Goal: Task Accomplishment & Management: Complete application form

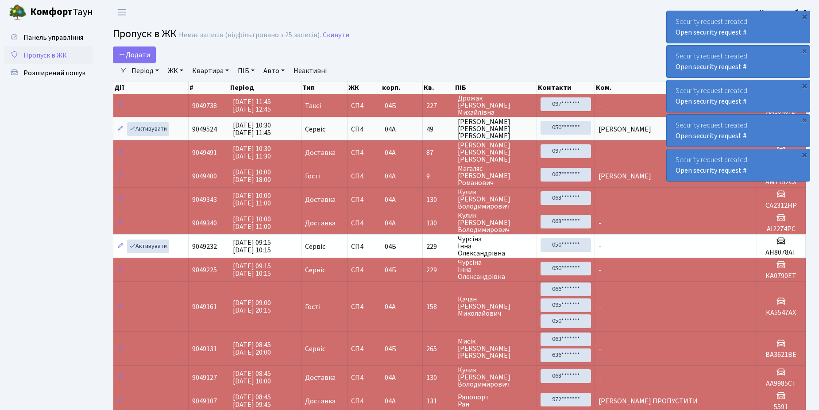
select select "25"
click at [58, 53] on span "Пропуск в ЖК" at bounding box center [44, 55] width 43 height 10
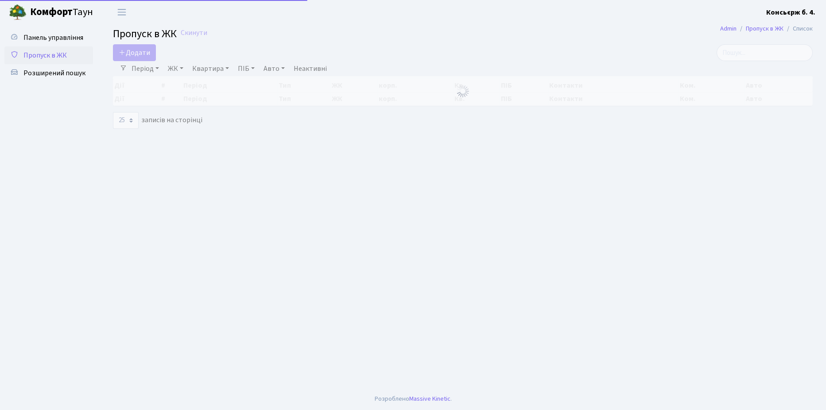
select select "25"
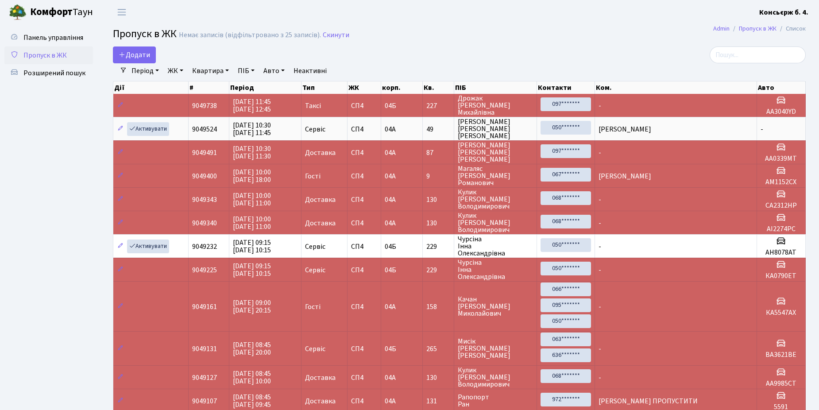
click at [63, 54] on span "Пропуск в ЖК" at bounding box center [44, 55] width 43 height 10
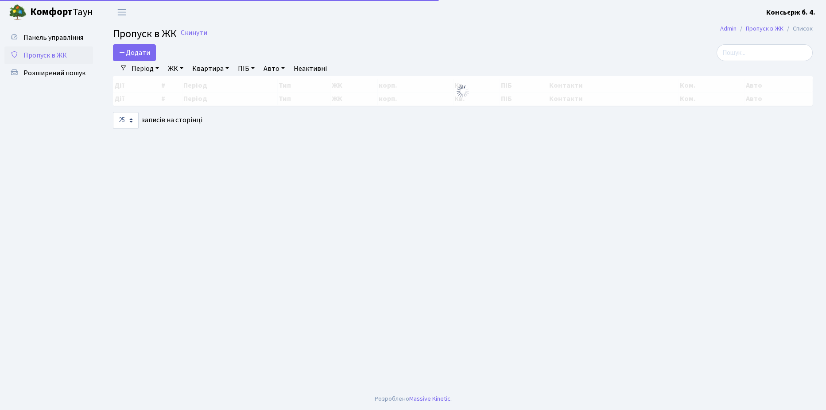
select select "25"
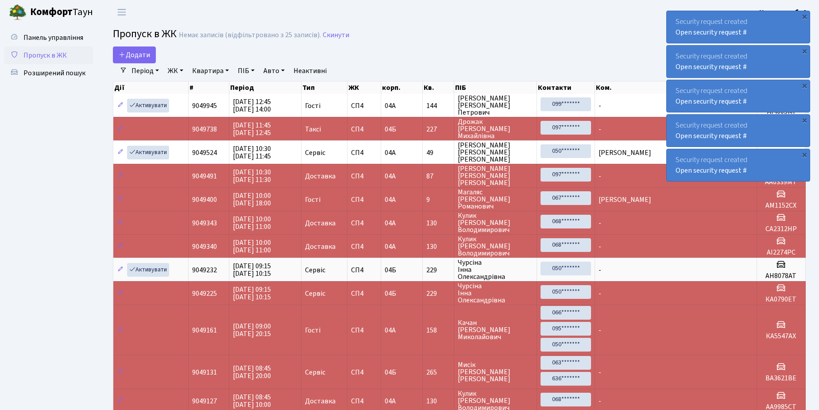
click at [57, 54] on span "Пропуск в ЖК" at bounding box center [44, 55] width 43 height 10
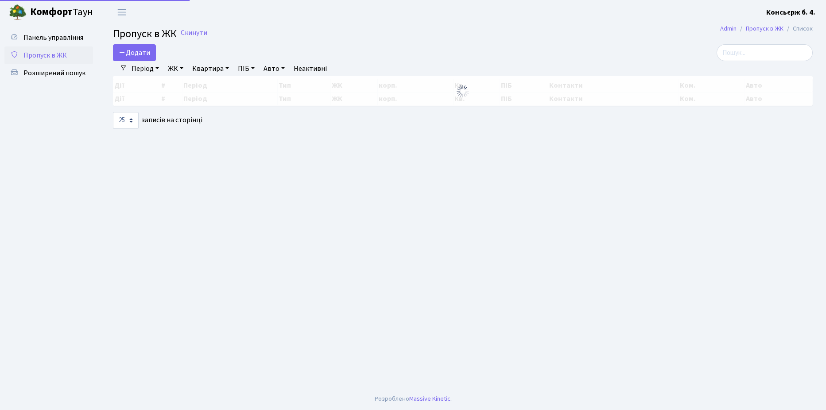
select select "25"
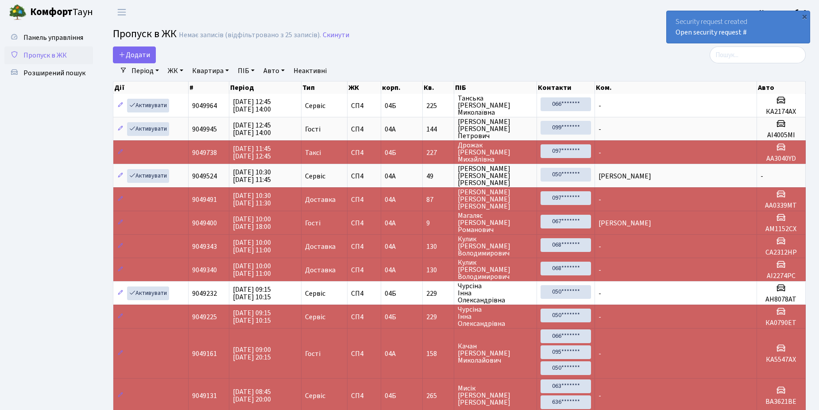
click at [66, 59] on link "Пропуск в ЖК" at bounding box center [48, 56] width 89 height 18
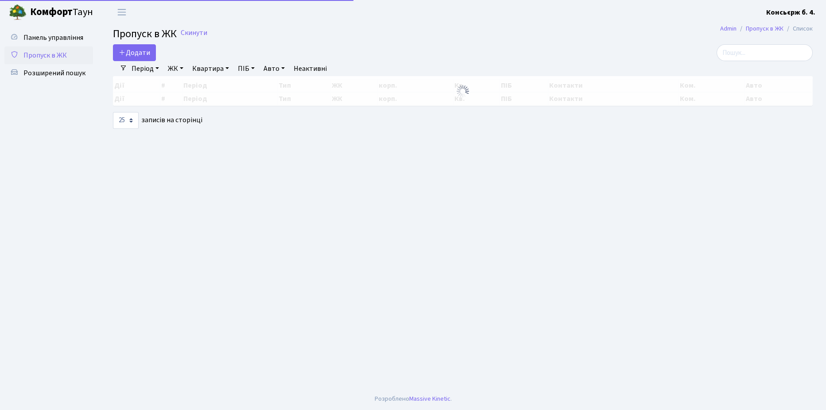
select select "25"
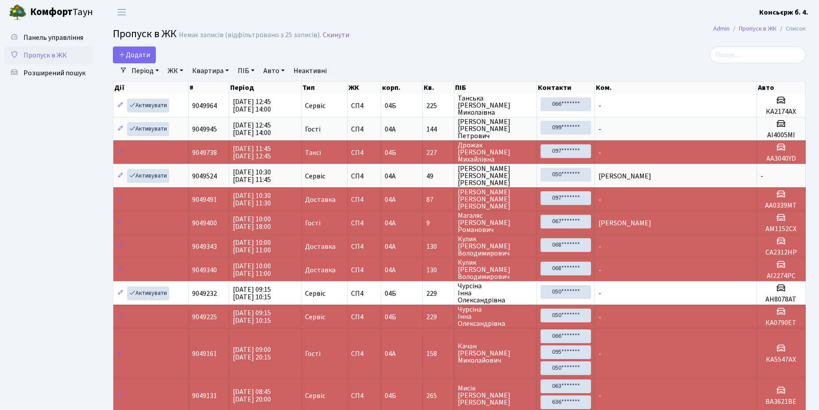
click at [51, 56] on span "Пропуск в ЖК" at bounding box center [44, 55] width 43 height 10
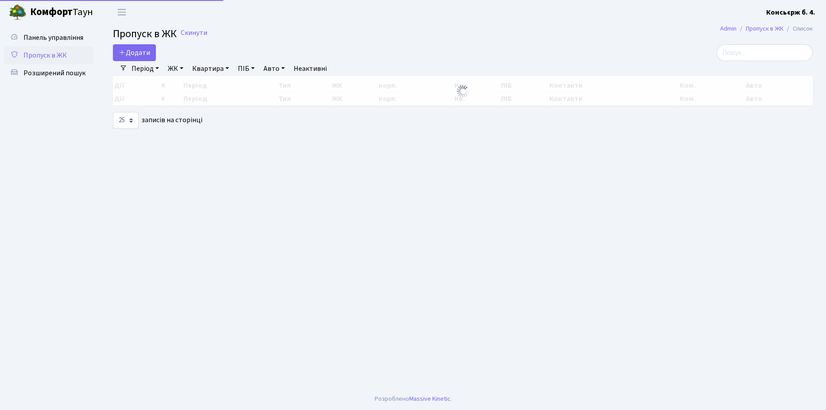
select select "25"
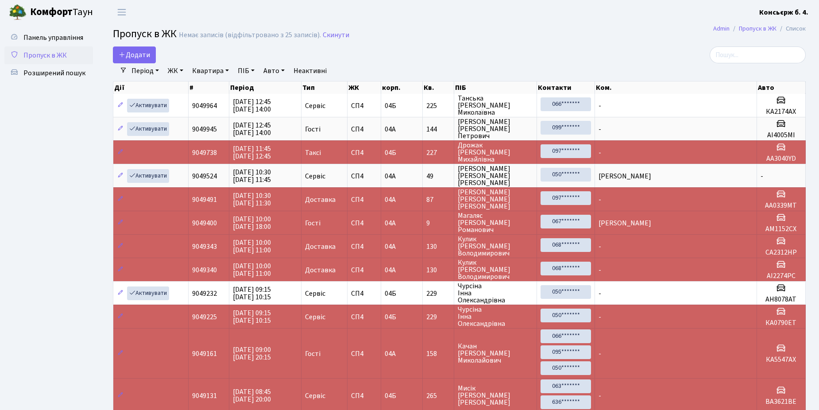
click at [51, 56] on span "Пропуск в ЖК" at bounding box center [44, 55] width 43 height 10
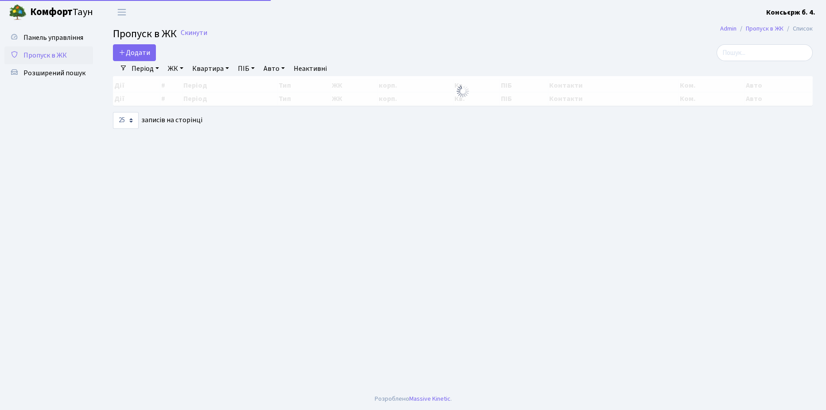
select select "25"
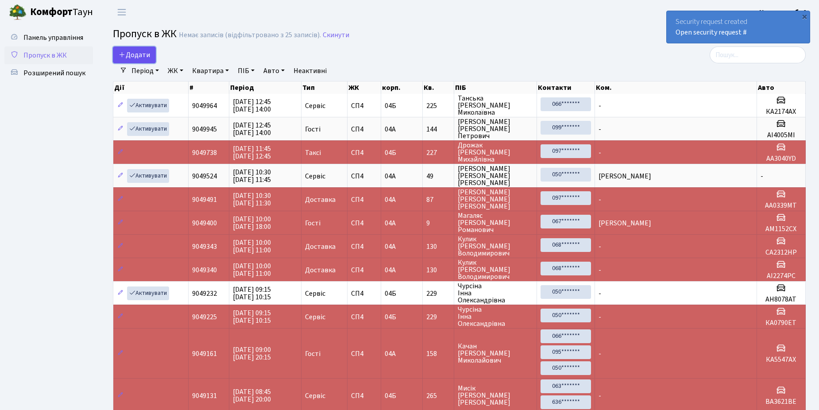
click at [144, 53] on span "Додати" at bounding box center [134, 55] width 31 height 10
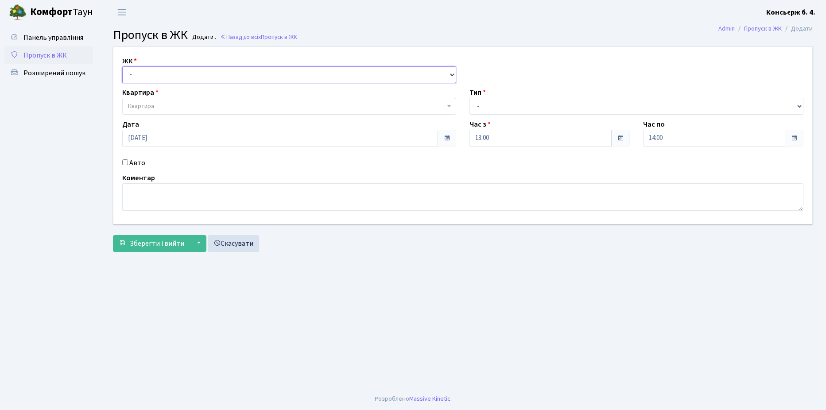
click at [163, 72] on select "- СП4, Столичне шосе, 5" at bounding box center [289, 74] width 334 height 17
select select "325"
click at [122, 66] on select "- СП4, Столичне шосе, 5" at bounding box center [289, 74] width 334 height 17
select select
click at [167, 100] on span "Квартира" at bounding box center [289, 106] width 334 height 17
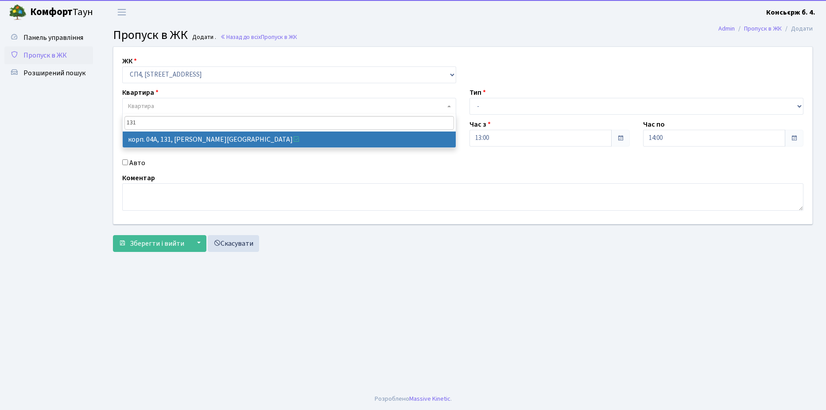
type input "131"
select select "21159"
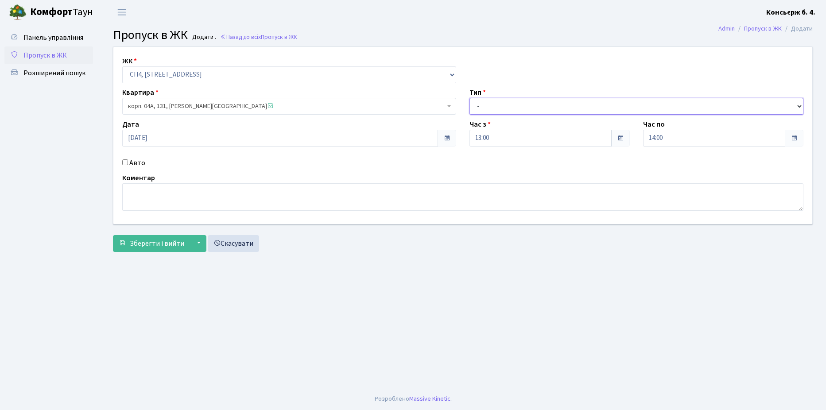
click at [493, 105] on select "- Доставка Таксі Гості Сервіс" at bounding box center [636, 106] width 334 height 17
select select "1"
click at [469, 98] on select "- Доставка Таксі Гості Сервіс" at bounding box center [636, 106] width 334 height 17
click at [126, 162] on input "Авто" at bounding box center [125, 162] width 6 height 6
checkbox input "true"
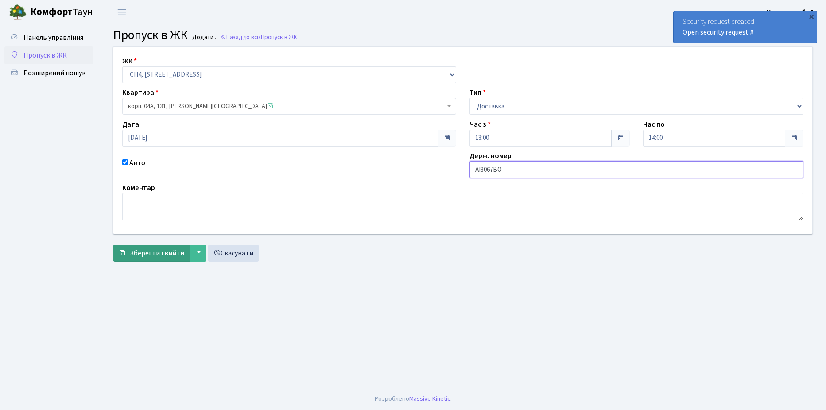
type input "AI3067BO"
click at [167, 258] on button "Зберегти і вийти" at bounding box center [151, 253] width 77 height 17
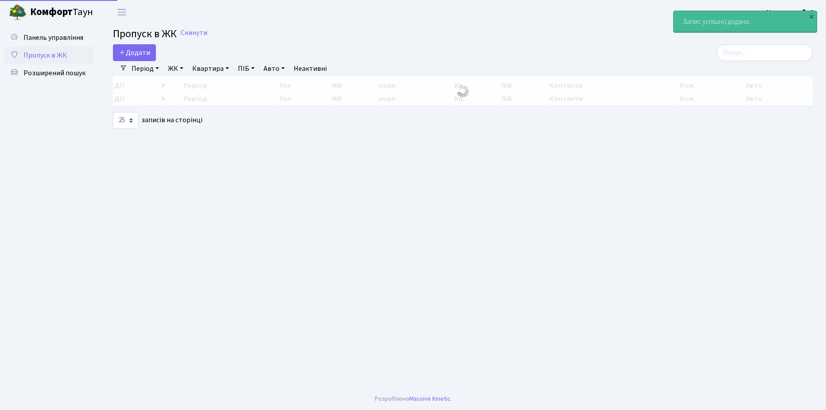
select select "25"
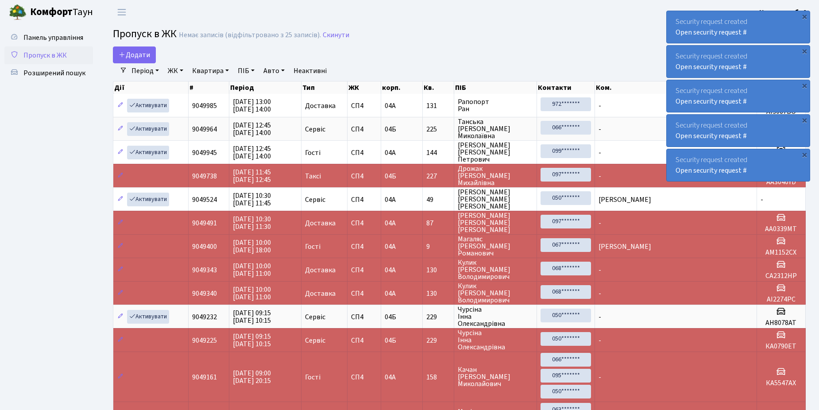
click at [47, 62] on link "Пропуск в ЖК" at bounding box center [48, 56] width 89 height 18
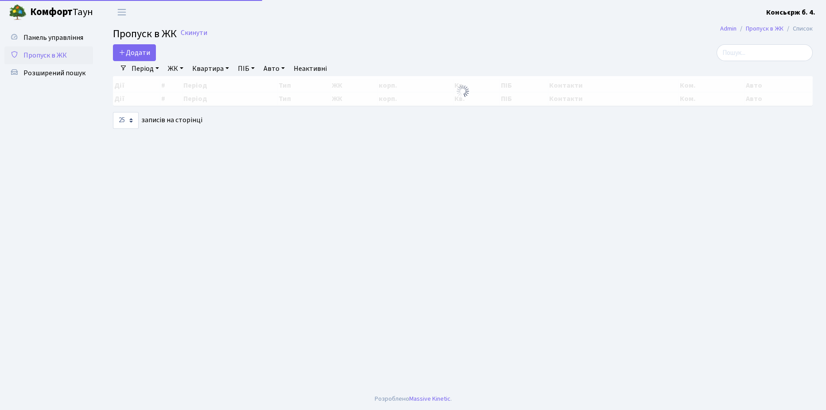
select select "25"
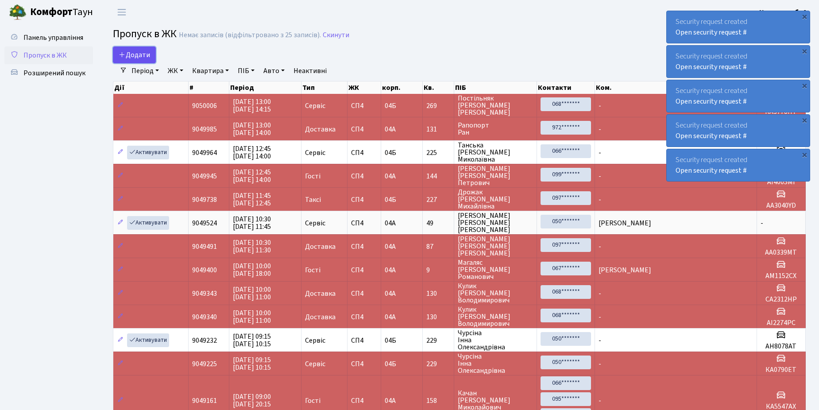
click at [128, 56] on span "Додати" at bounding box center [134, 55] width 31 height 10
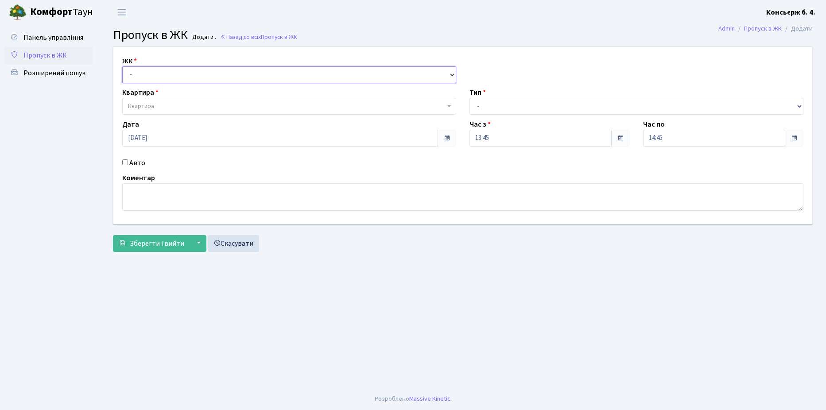
click at [161, 77] on select "- [STREET_ADDRESS]" at bounding box center [289, 74] width 334 height 17
select select "325"
click at [122, 66] on select "- [STREET_ADDRESS]" at bounding box center [289, 74] width 334 height 17
select select
click at [160, 106] on span "Квартира" at bounding box center [286, 106] width 317 height 9
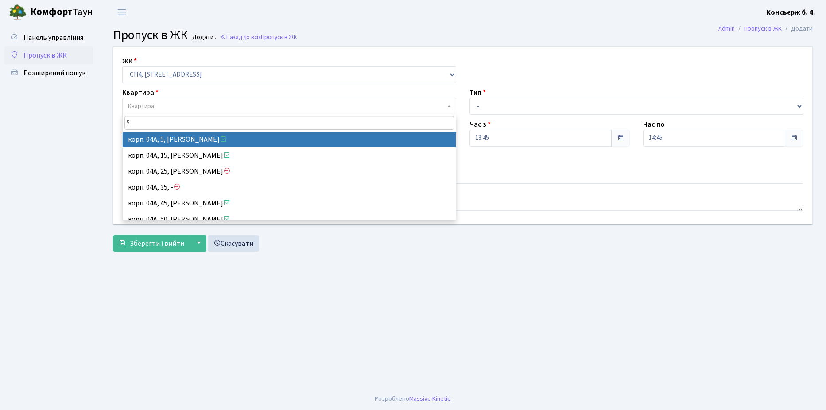
type input "5"
select select "21033"
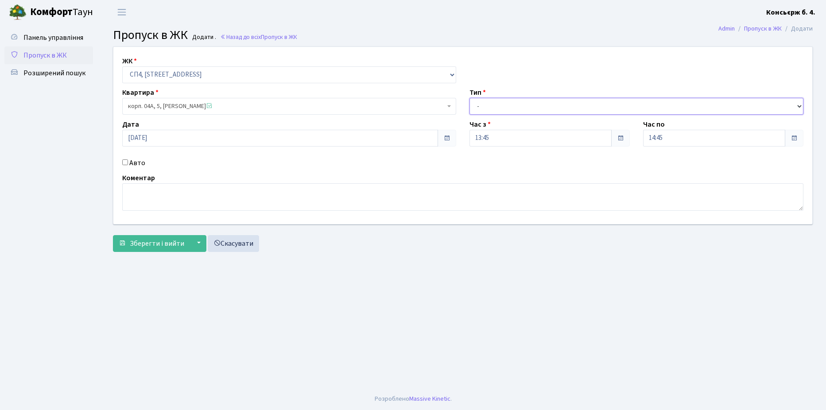
click at [508, 110] on select "- Доставка Таксі Гості Сервіс" at bounding box center [636, 106] width 334 height 17
select select "18"
click at [469, 98] on select "- Доставка Таксі Гості Сервіс" at bounding box center [636, 106] width 334 height 17
click at [132, 186] on textarea at bounding box center [462, 196] width 681 height 27
click at [54, 55] on span "Пропуск в ЖК" at bounding box center [44, 55] width 43 height 10
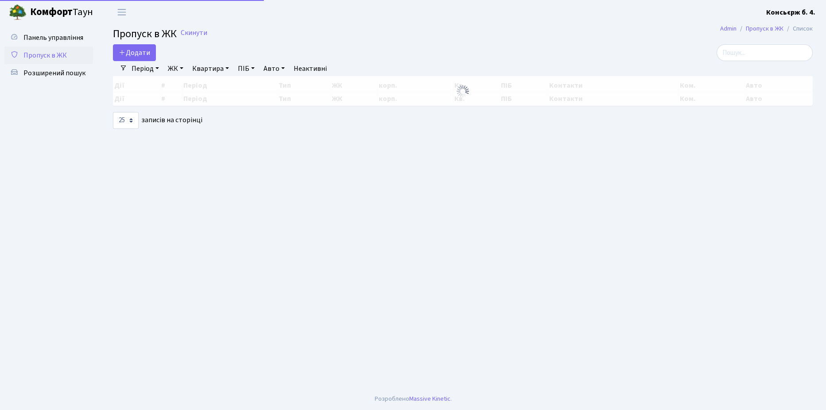
select select "25"
